Goal: Transaction & Acquisition: Download file/media

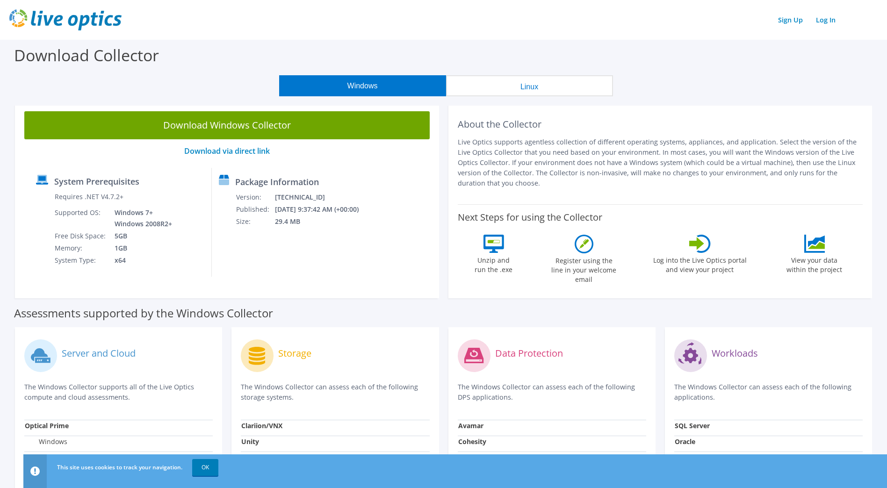
click at [506, 85] on button "Linux" at bounding box center [529, 85] width 167 height 21
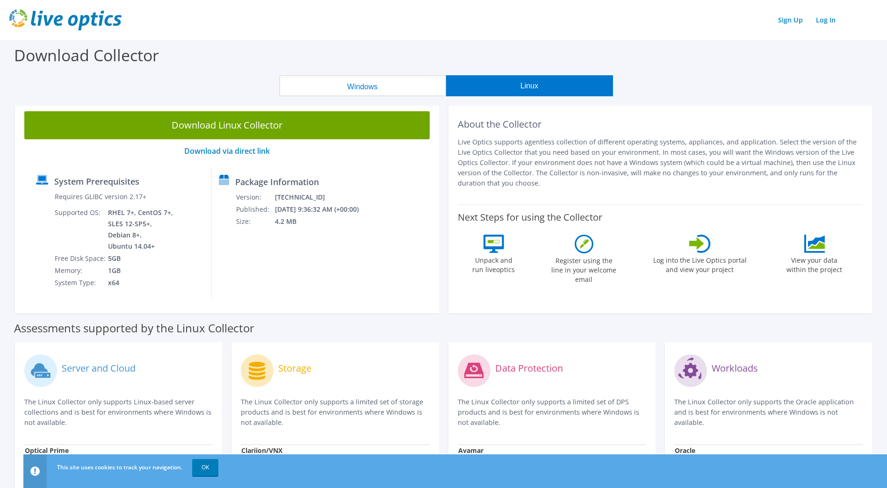
click at [394, 84] on button "Windows" at bounding box center [362, 85] width 167 height 21
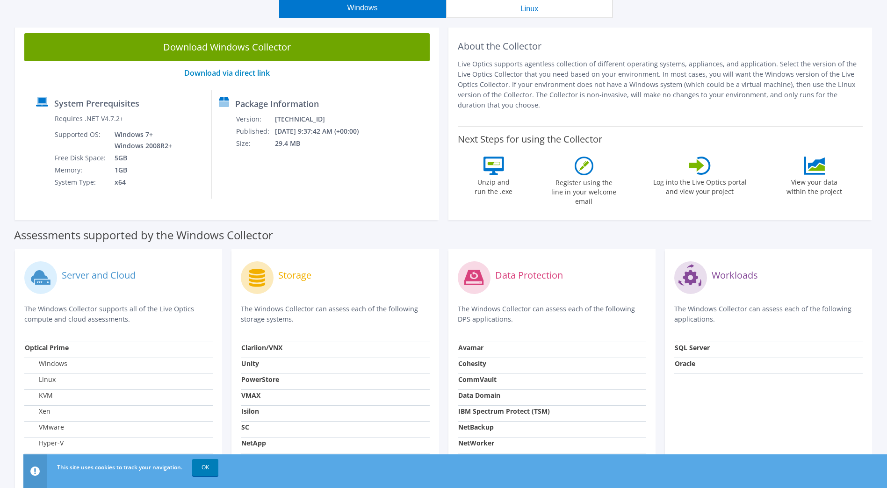
scroll to position [66, 0]
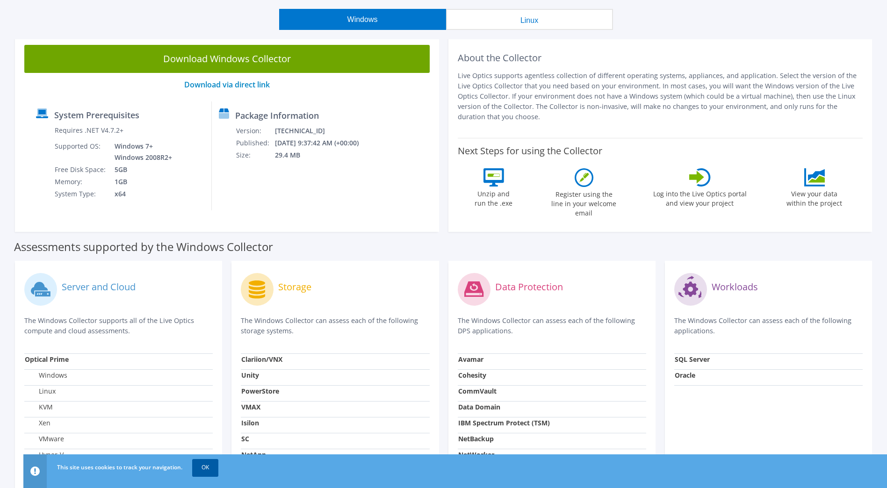
click at [204, 469] on link "OK" at bounding box center [205, 467] width 26 height 17
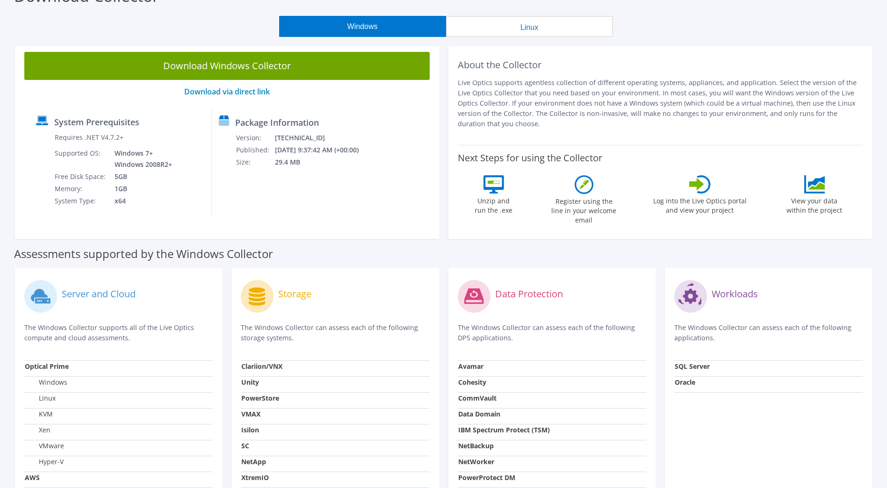
scroll to position [0, 0]
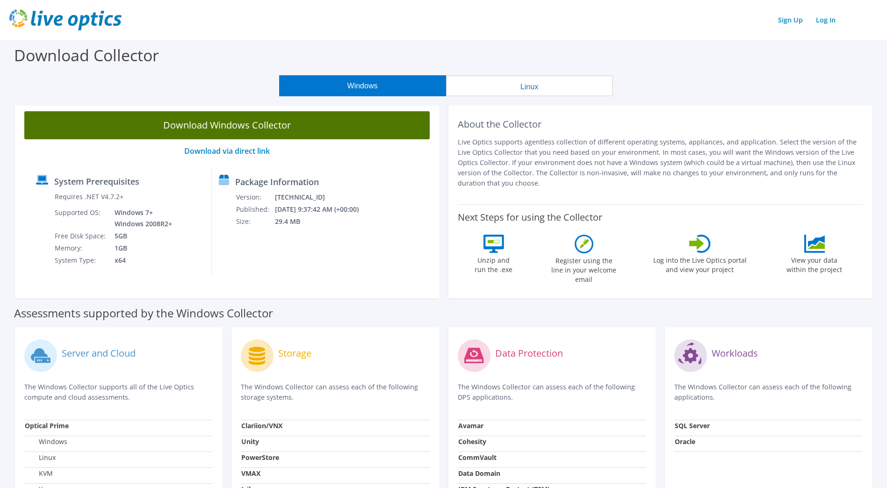
click at [238, 124] on link "Download Windows Collector" at bounding box center [226, 125] width 405 height 28
click at [217, 128] on link "Download Windows Collector" at bounding box center [226, 125] width 405 height 28
click at [238, 122] on link "Download Windows Collector" at bounding box center [226, 125] width 405 height 28
